Goal: Transaction & Acquisition: Purchase product/service

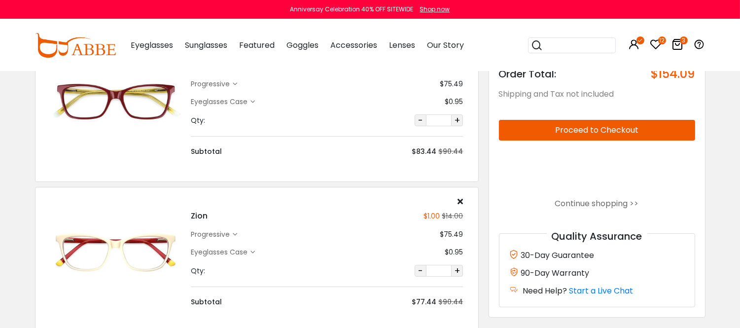
scroll to position [329, 0]
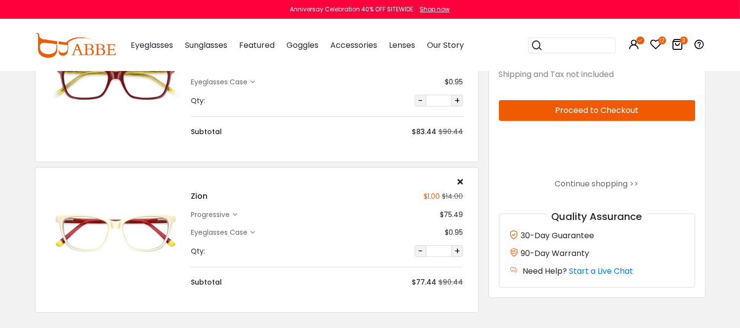
click at [658, 50] on icon at bounding box center [657, 44] width 12 height 12
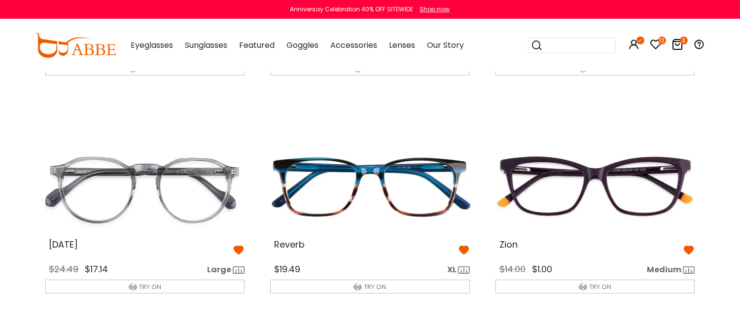
scroll to position [274, 0]
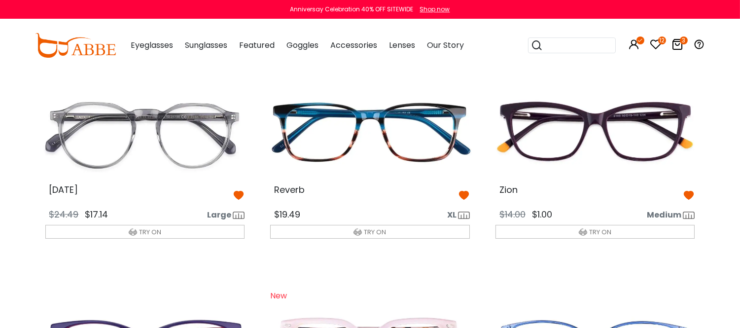
click at [426, 166] on img at bounding box center [370, 132] width 216 height 108
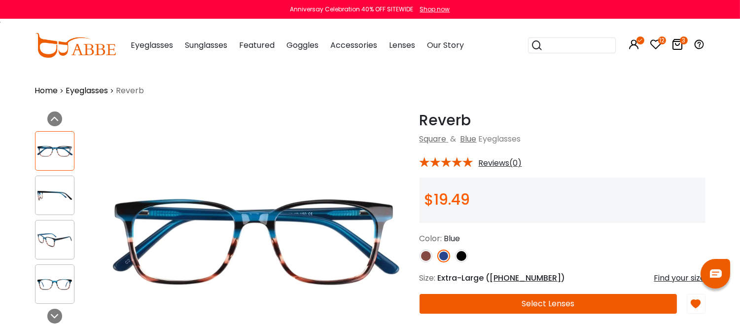
scroll to position [55, 0]
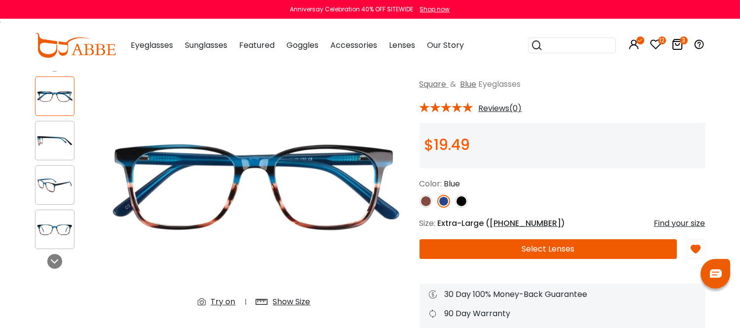
click at [55, 185] on img at bounding box center [55, 185] width 38 height 19
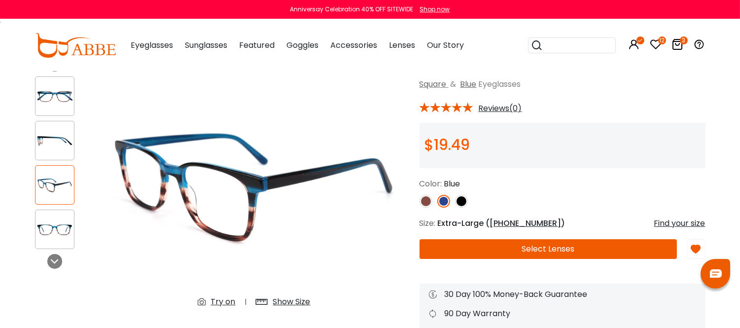
click at [65, 229] on img at bounding box center [55, 229] width 38 height 19
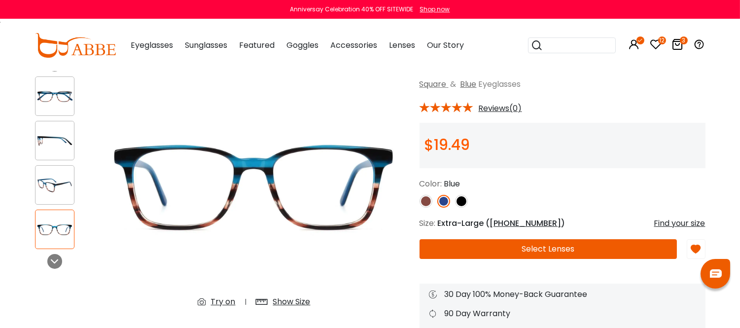
click at [425, 208] on img at bounding box center [426, 201] width 13 height 13
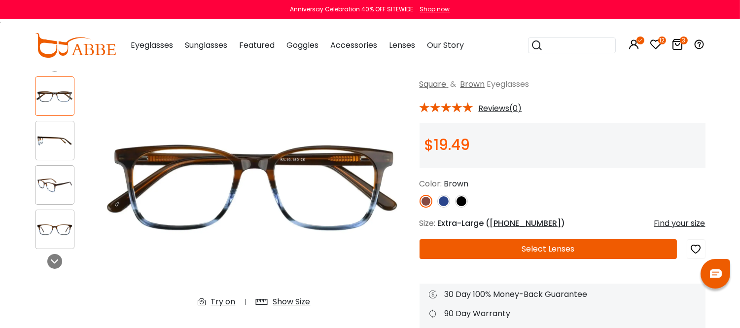
click at [462, 208] on img at bounding box center [461, 201] width 13 height 13
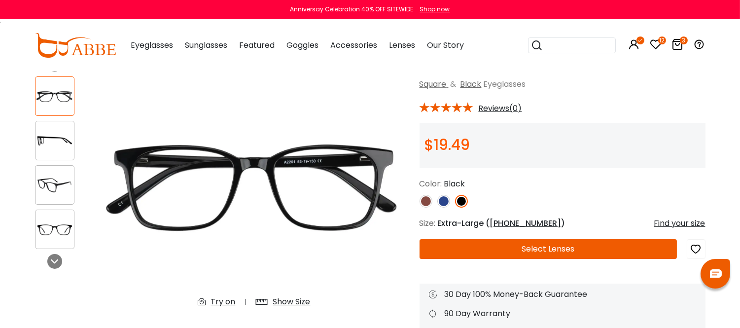
click at [442, 208] on img at bounding box center [444, 201] width 13 height 13
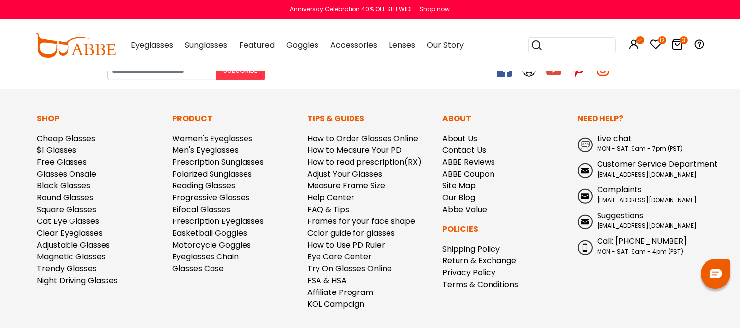
scroll to position [1041, 0]
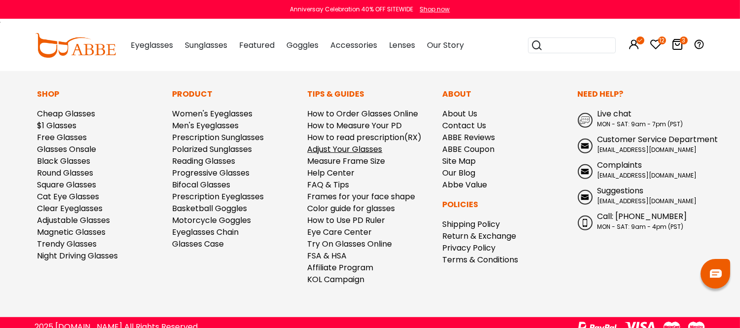
click at [346, 155] on link "Adjust Your Glasses" at bounding box center [345, 149] width 75 height 11
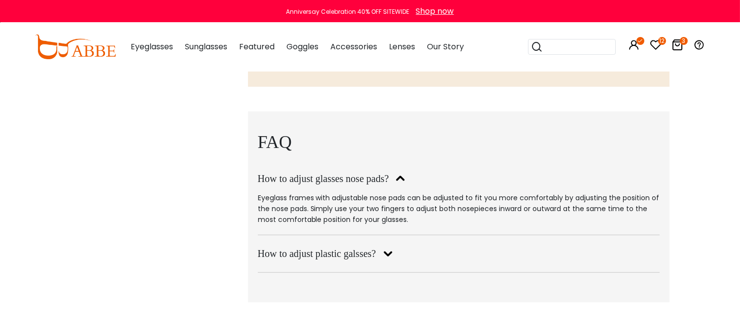
scroll to position [1151, 0]
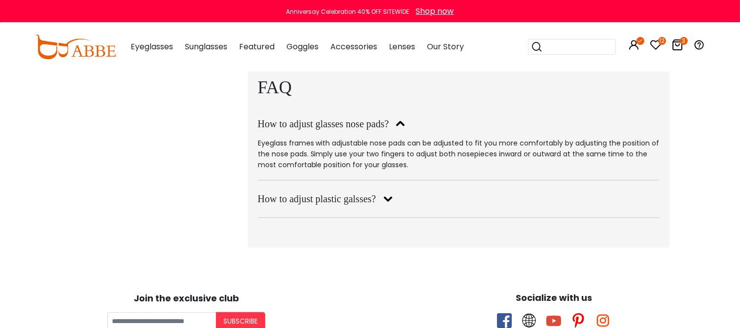
click at [387, 207] on icon at bounding box center [387, 199] width 17 height 16
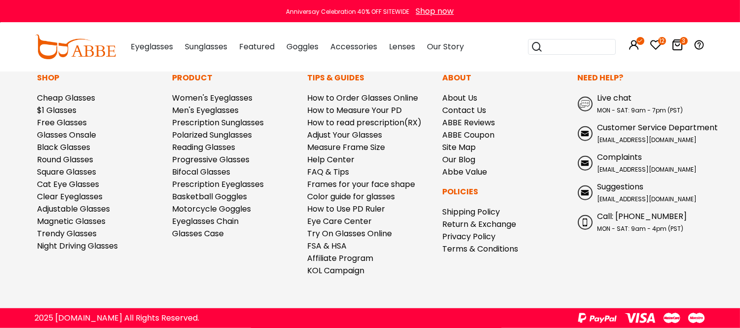
scroll to position [1425, 0]
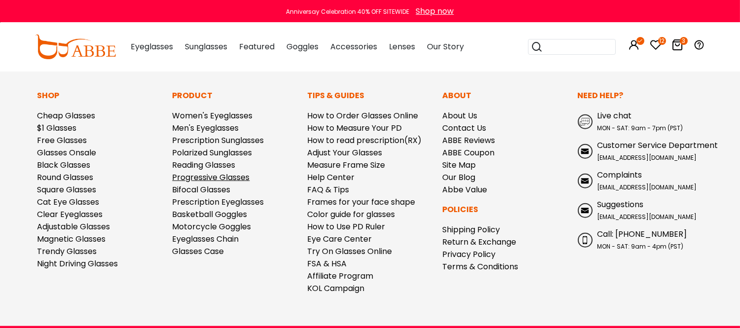
click at [234, 183] on link "Progressive Glasses" at bounding box center [211, 177] width 77 height 11
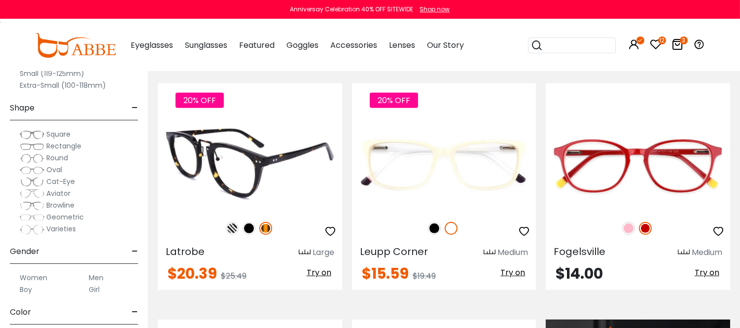
scroll to position [767, 0]
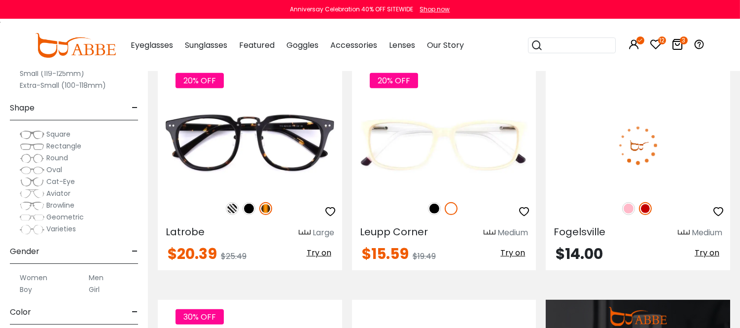
click at [626, 215] on img at bounding box center [629, 208] width 13 height 13
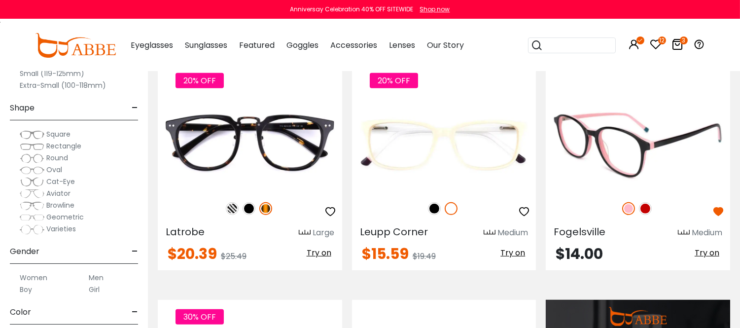
click at [645, 215] on img at bounding box center [645, 208] width 13 height 13
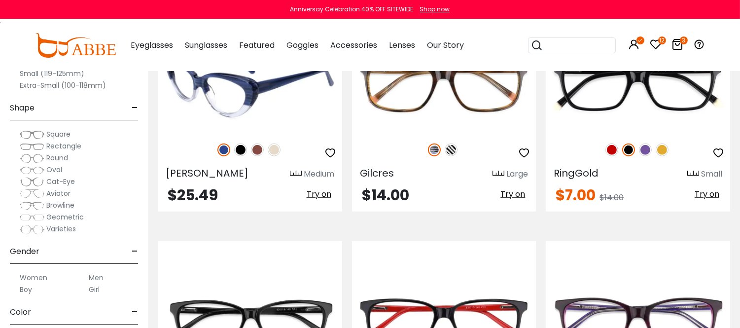
scroll to position [1589, 0]
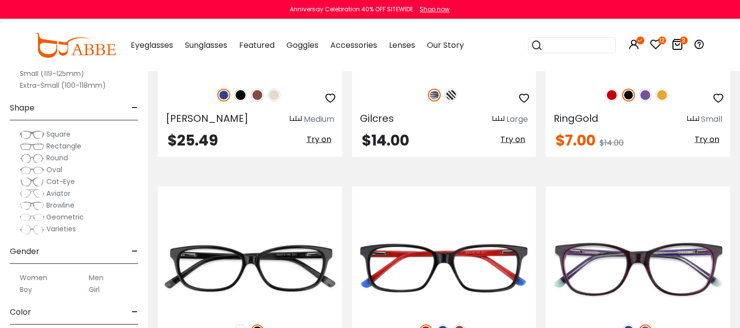
click at [450, 102] on img at bounding box center [451, 95] width 13 height 13
click at [435, 102] on img at bounding box center [434, 95] width 13 height 13
click at [610, 102] on img at bounding box center [612, 95] width 13 height 13
click at [627, 102] on img at bounding box center [629, 95] width 13 height 13
click at [642, 102] on img at bounding box center [645, 95] width 13 height 13
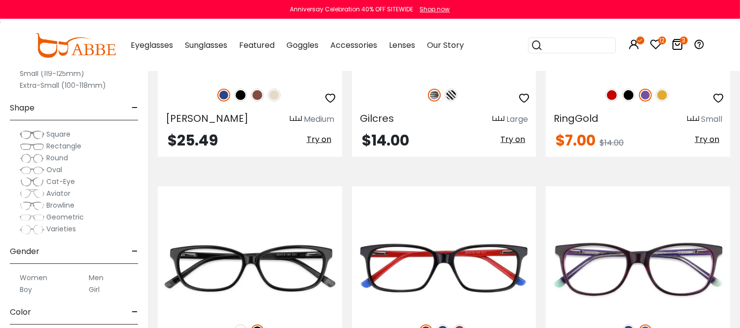
click at [661, 102] on img at bounding box center [662, 95] width 13 height 13
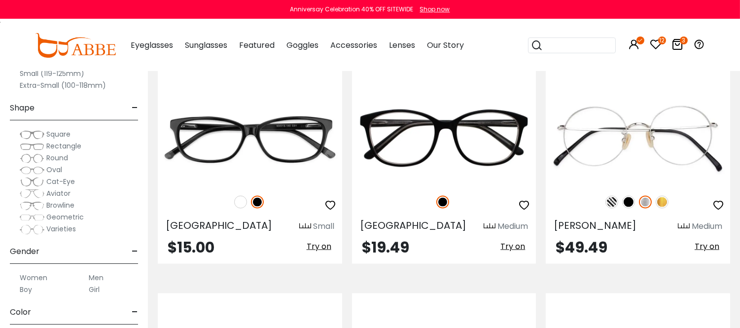
scroll to position [2905, 0]
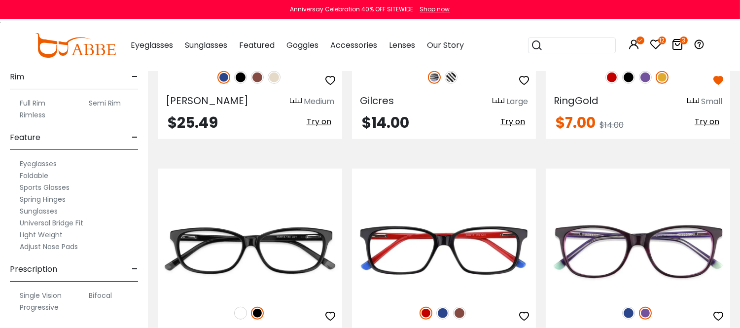
scroll to position [1589, 0]
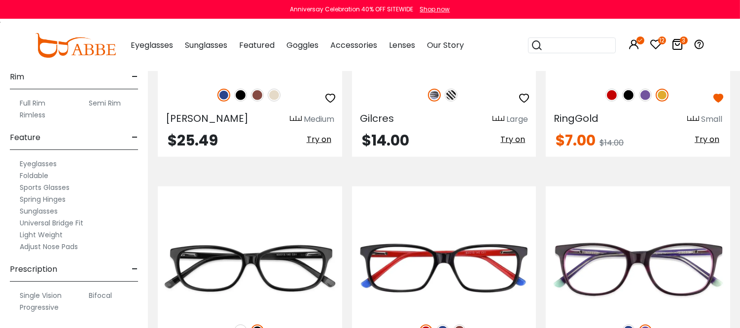
click at [330, 104] on icon "button" at bounding box center [331, 98] width 12 height 12
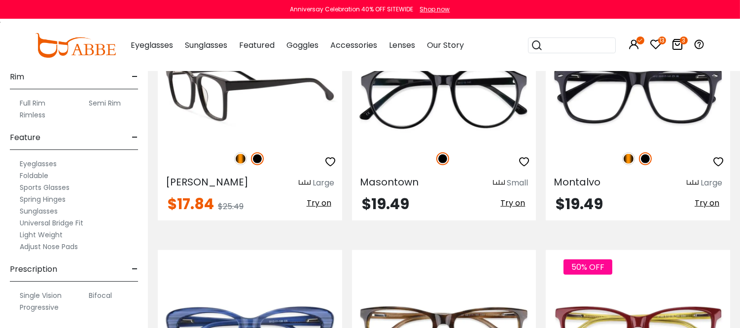
scroll to position [1315, 0]
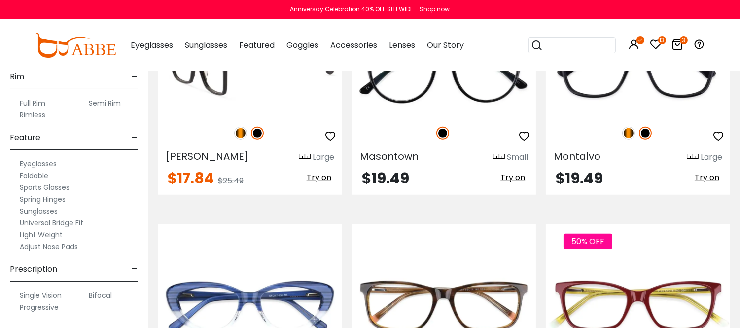
click at [275, 116] on img at bounding box center [250, 70] width 185 height 92
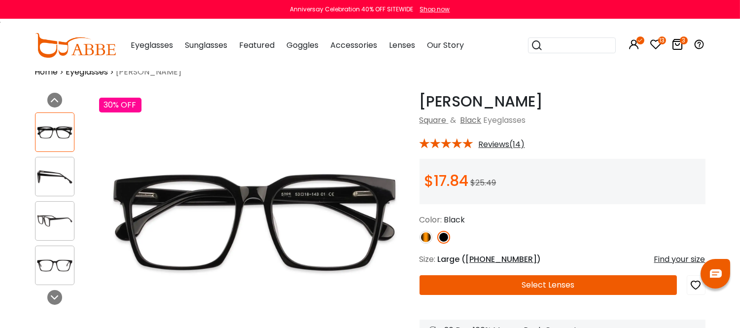
scroll to position [110, 0]
